Goal: Task Accomplishment & Management: Manage account settings

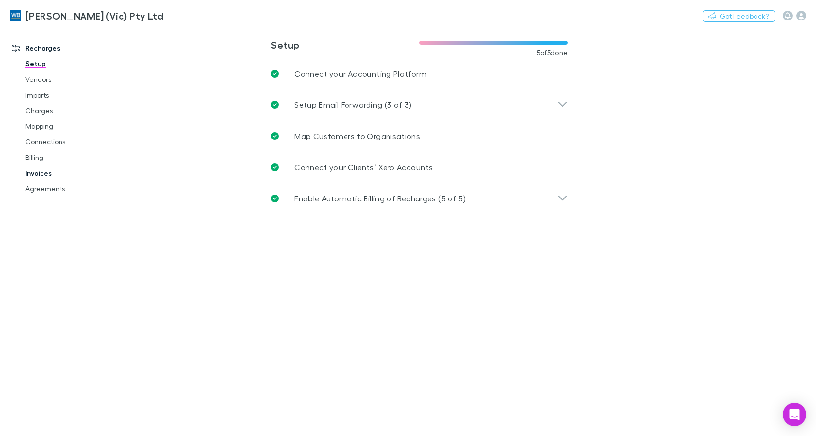
click at [35, 173] on link "Invoices" at bounding box center [73, 173] width 114 height 16
click at [35, 192] on link "Agreements" at bounding box center [73, 189] width 114 height 16
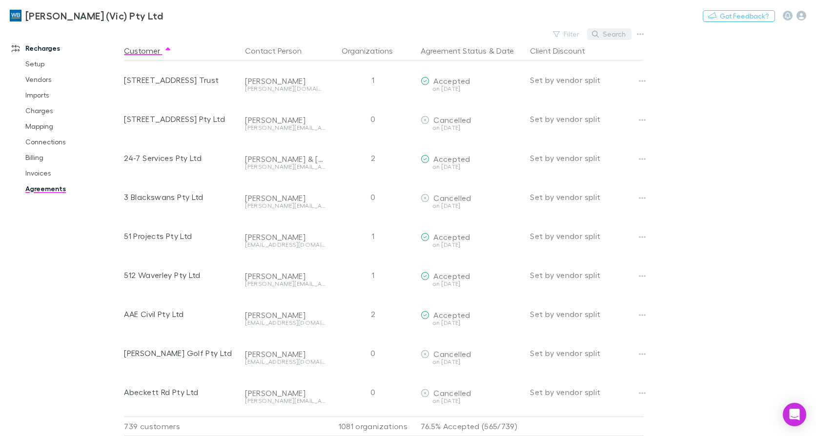
click at [623, 35] on button "Search" at bounding box center [609, 34] width 44 height 12
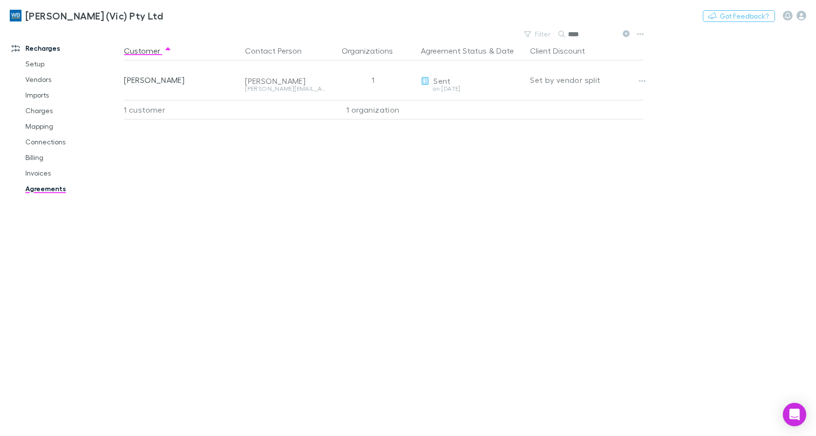
type input "****"
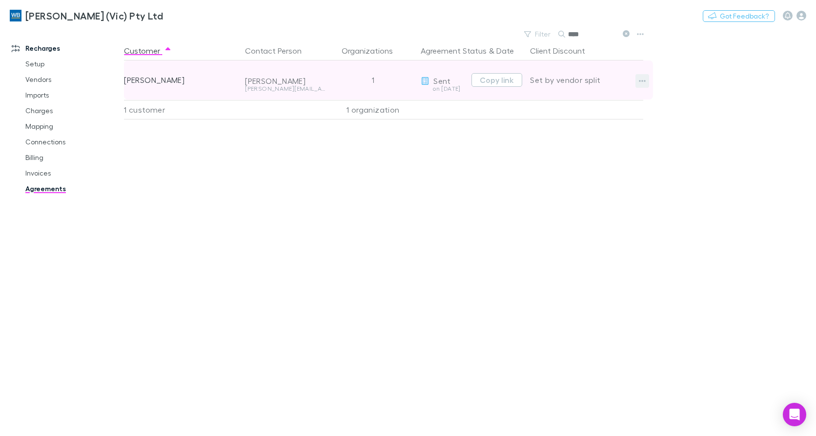
click at [641, 83] on icon "button" at bounding box center [642, 81] width 7 height 8
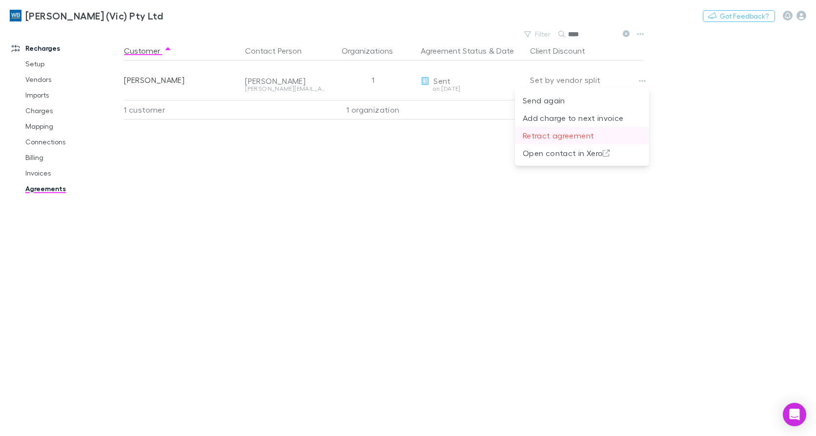
click at [537, 135] on p "Retract agreement" at bounding box center [582, 136] width 119 height 12
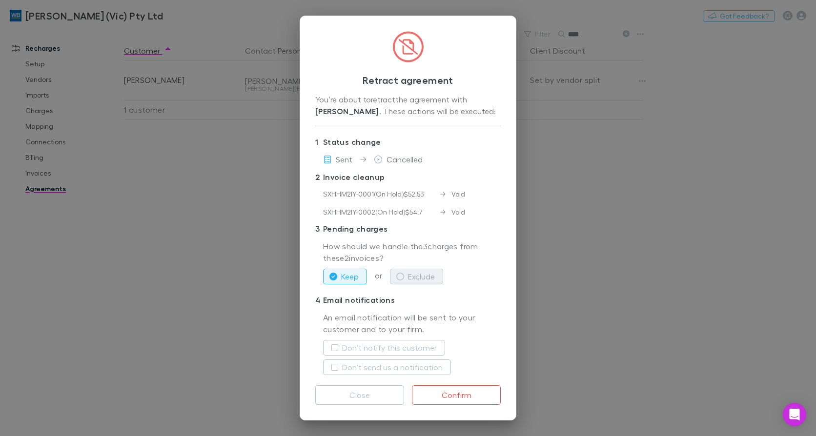
click at [426, 278] on button "Exclude" at bounding box center [416, 277] width 53 height 16
click at [405, 351] on label "Don't notify this customer" at bounding box center [389, 348] width 95 height 12
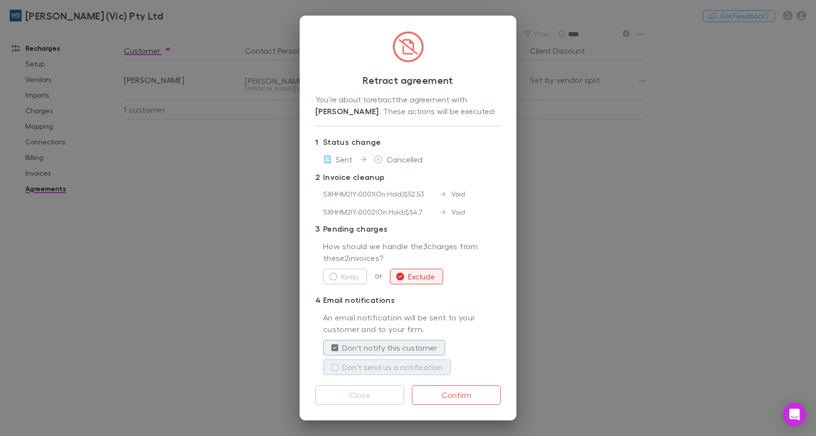
click at [398, 361] on button "Don't send us a notification" at bounding box center [387, 368] width 128 height 16
click at [480, 399] on button "Confirm" at bounding box center [456, 396] width 89 height 20
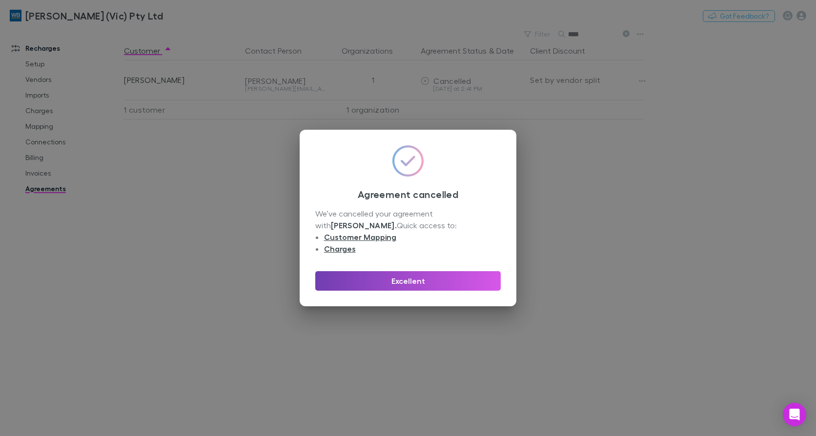
drag, startPoint x: 444, startPoint y: 279, endPoint x: 424, endPoint y: 288, distance: 22.1
click at [444, 279] on button "Excellent" at bounding box center [408, 281] width 186 height 20
